Goal: Navigation & Orientation: Find specific page/section

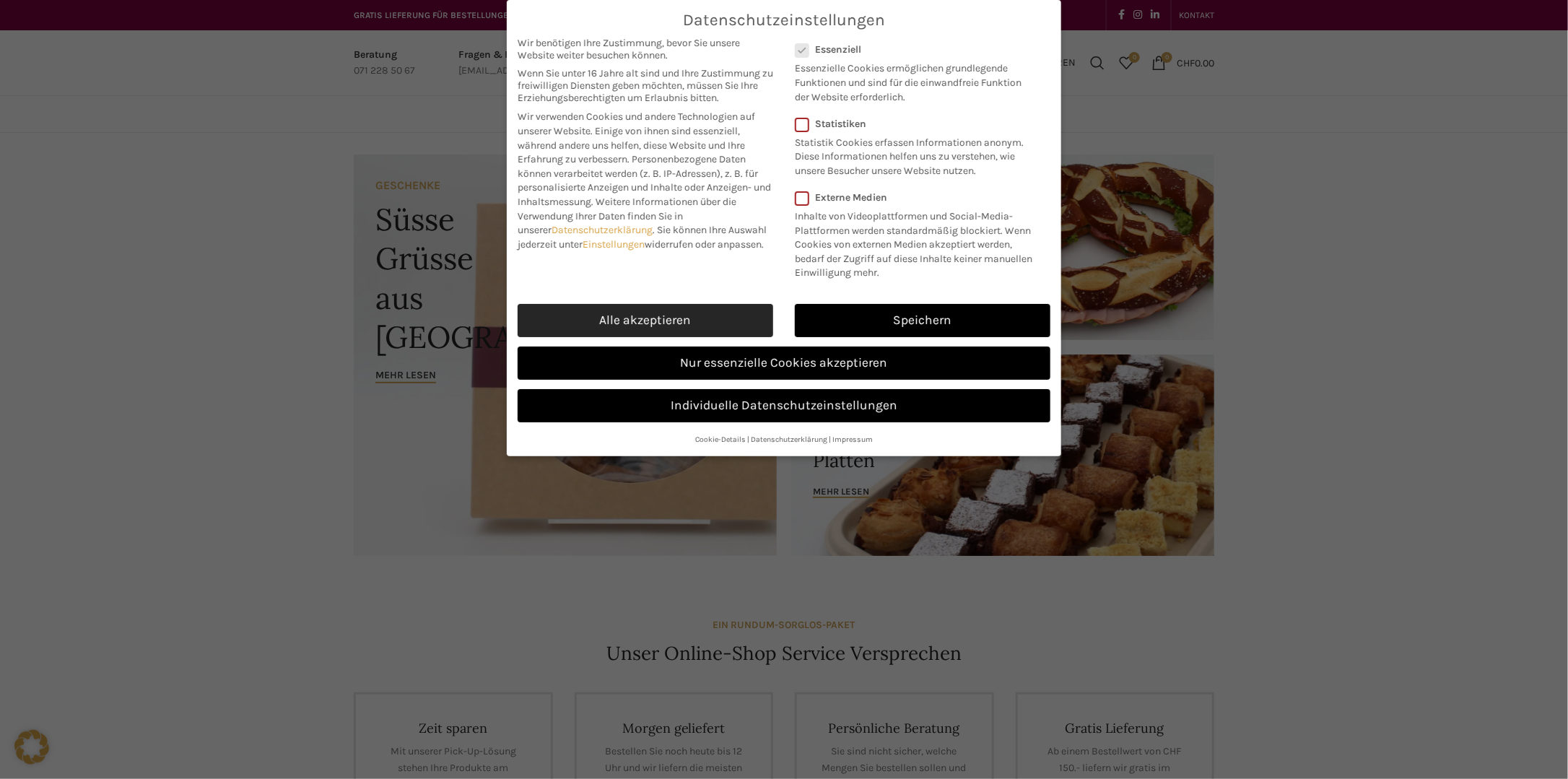
click at [728, 315] on link "Alle akzeptieren" at bounding box center [646, 321] width 256 height 33
checkbox input "true"
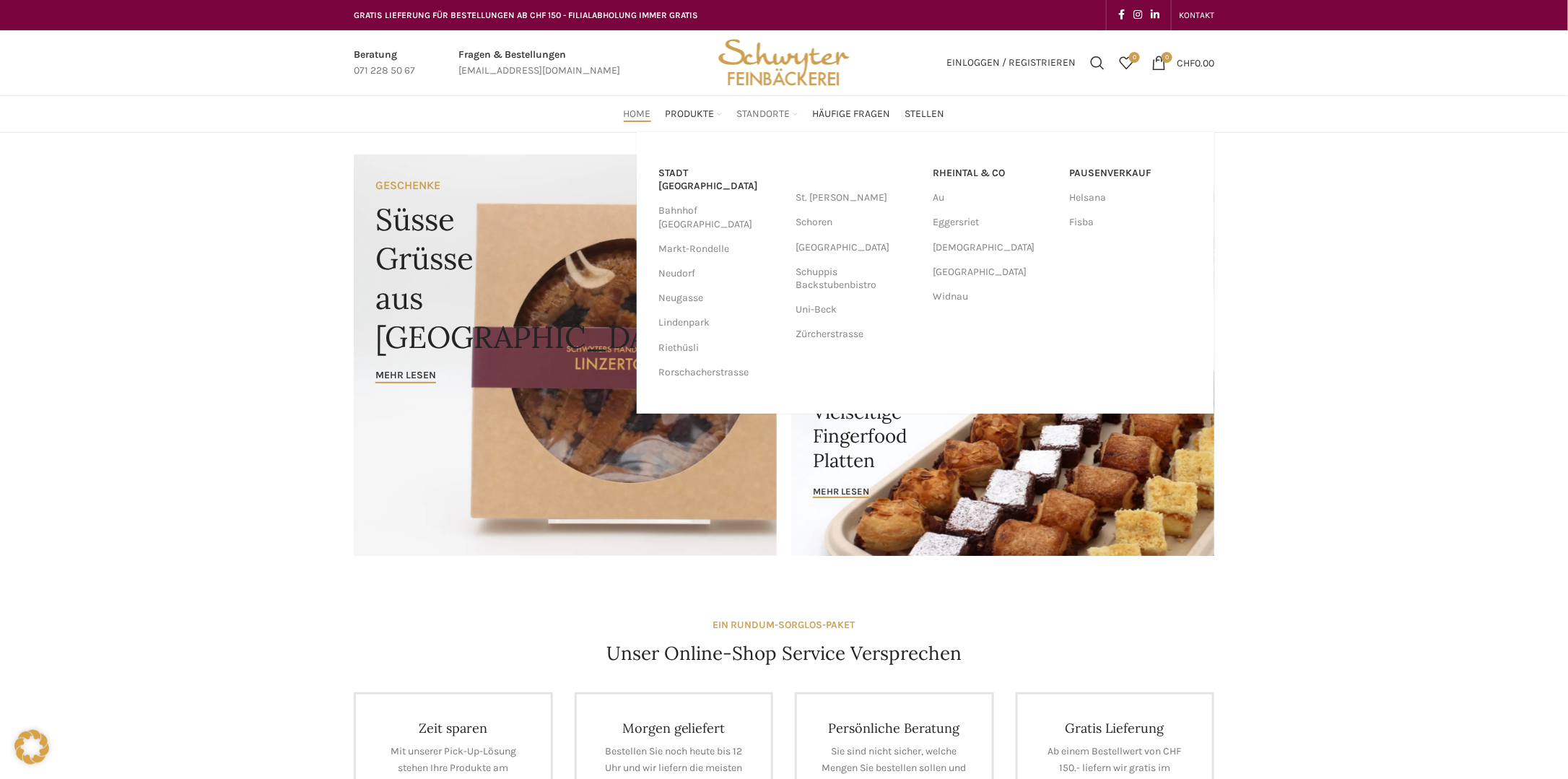
click at [767, 116] on span "Standorte" at bounding box center [764, 114] width 53 height 14
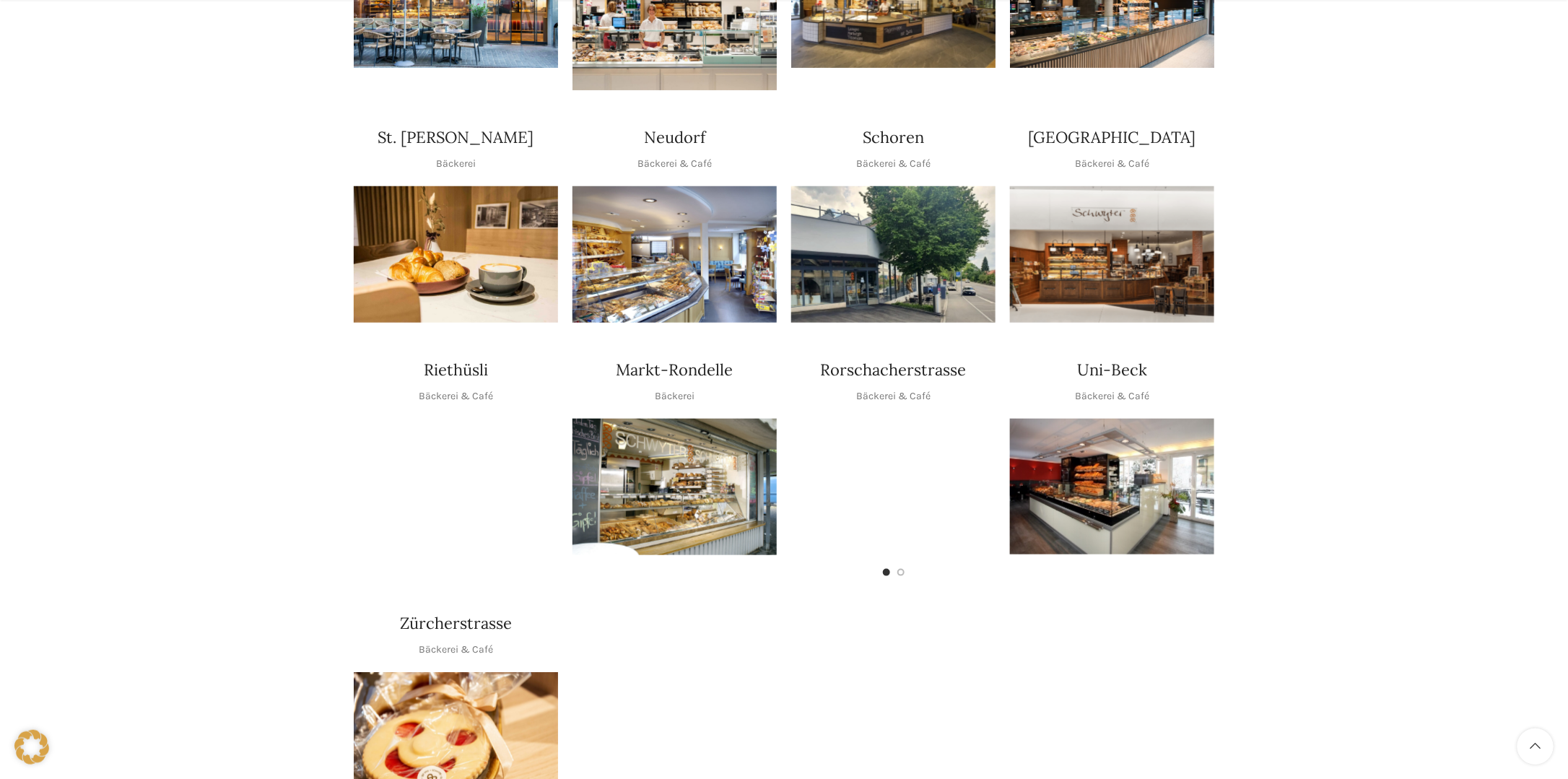
scroll to position [505, 0]
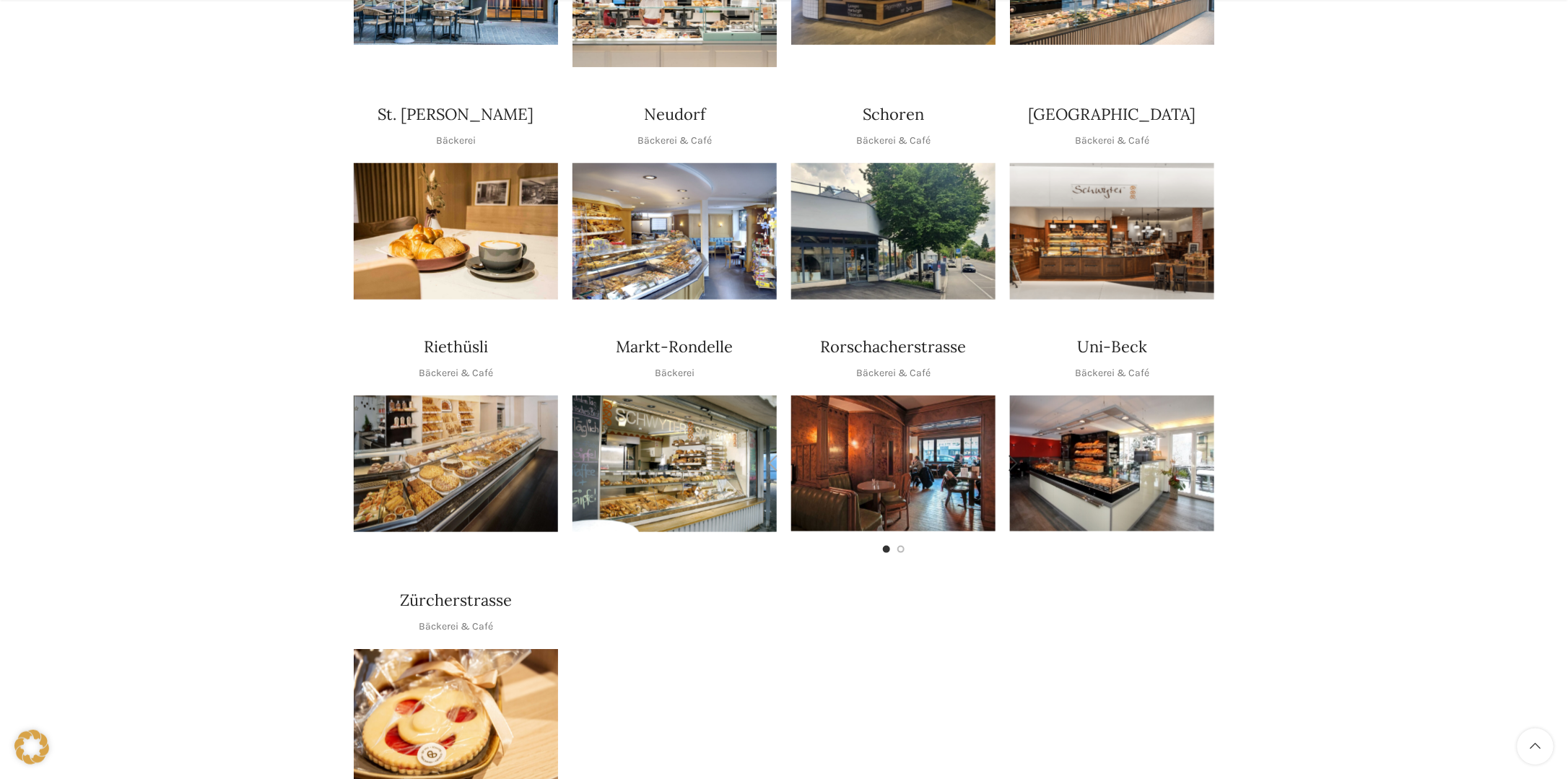
click at [941, 458] on img "1 / 2" at bounding box center [894, 464] width 205 height 136
